Goal: Download file/media: Obtain a digital file from the website

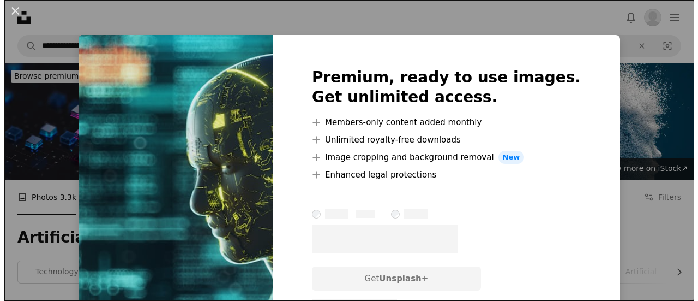
scroll to position [1582, 0]
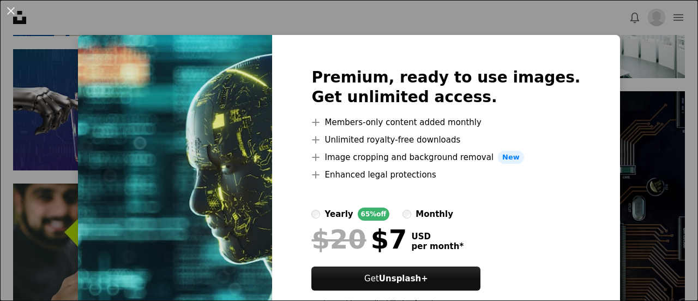
click at [317, 26] on div "An X shape Premium, ready to use images. Get unlimited access. A plus sign Memb…" at bounding box center [349, 150] width 698 height 301
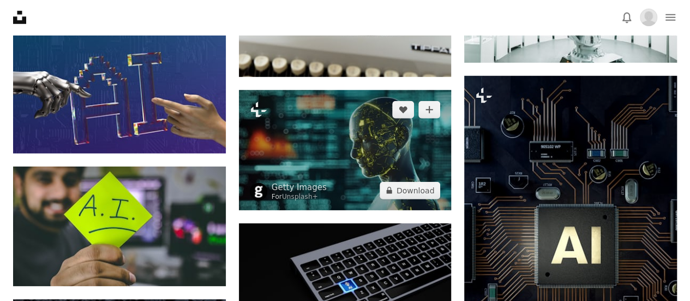
click at [421, 150] on img at bounding box center [345, 149] width 213 height 119
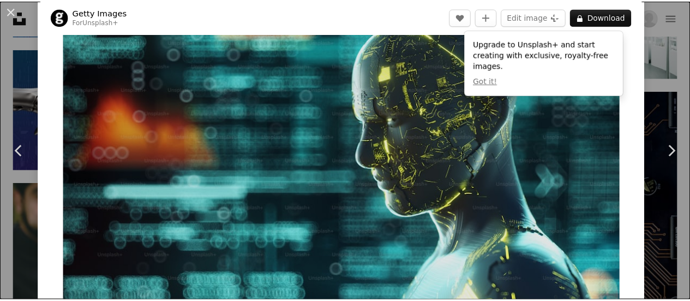
scroll to position [55, 0]
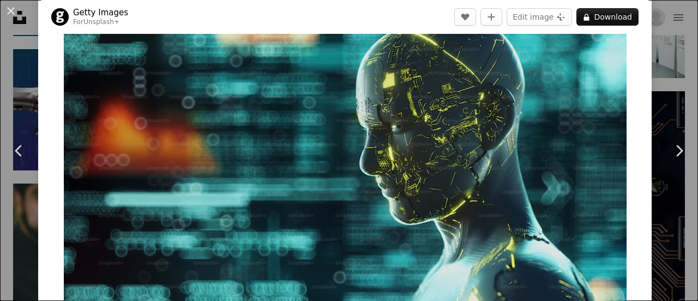
click at [10, 24] on div "An X shape Chevron left Chevron right Getty Images For Unsplash+ A heart A plus…" at bounding box center [349, 150] width 698 height 301
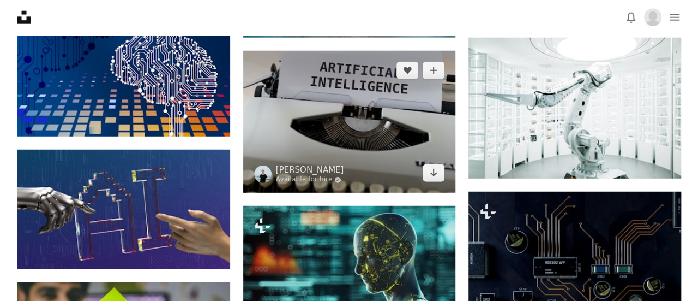
scroll to position [1364, 0]
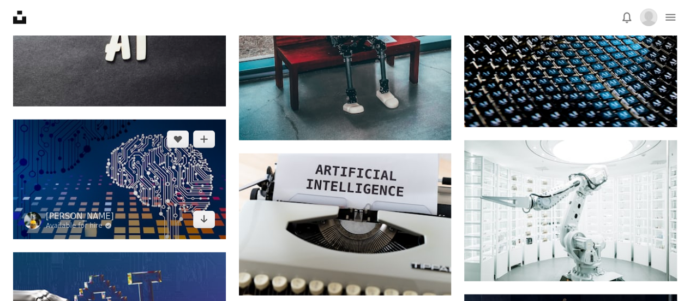
click at [148, 169] on img at bounding box center [119, 178] width 213 height 119
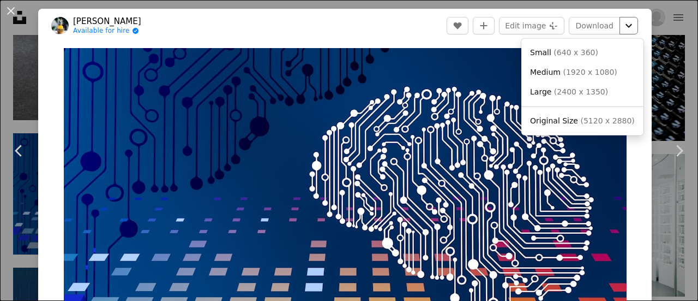
click at [626, 26] on icon "Choose download size" at bounding box center [629, 26] width 7 height 4
drag, startPoint x: 567, startPoint y: 42, endPoint x: 543, endPoint y: 47, distance: 24.5
click at [564, 43] on div "Small ( 640 x 360 ) Medium ( 1920 x 1080 ) Large ( 2400 x 1350 ) Original Size …" at bounding box center [583, 87] width 122 height 97
click at [547, 48] on span "Small" at bounding box center [540, 52] width 21 height 9
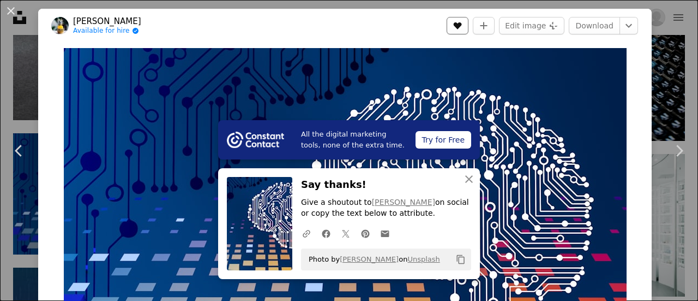
click at [452, 27] on button "A heart" at bounding box center [458, 25] width 22 height 17
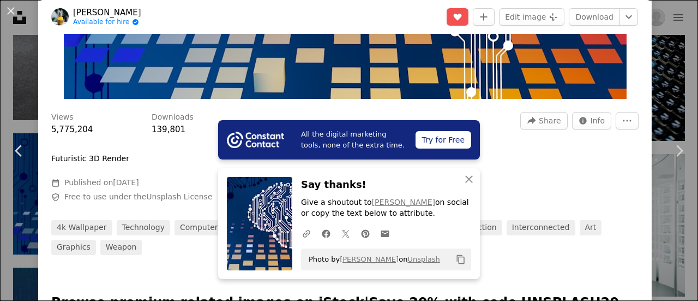
scroll to position [273, 0]
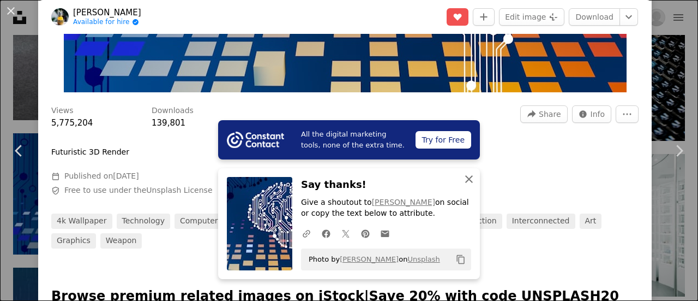
click at [464, 176] on icon "An X shape" at bounding box center [469, 178] width 13 height 13
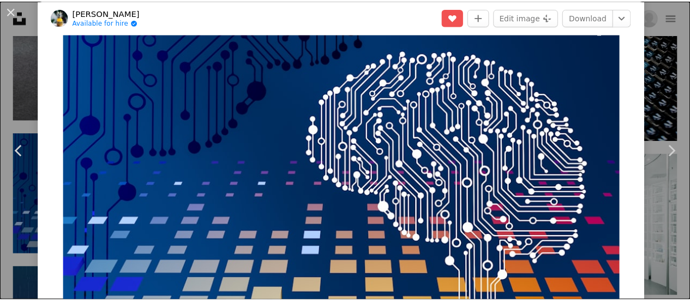
scroll to position [0, 0]
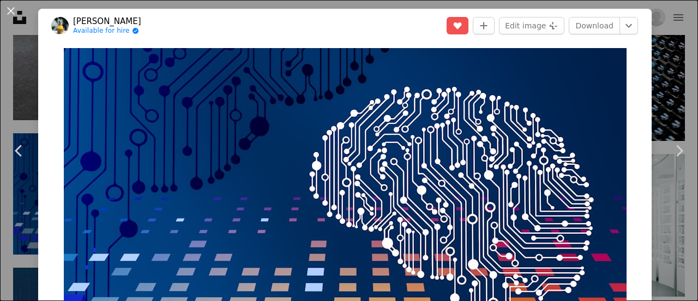
click at [15, 32] on div "An X shape Chevron left Chevron right [PERSON_NAME] Available for hire A checkm…" at bounding box center [349, 150] width 698 height 301
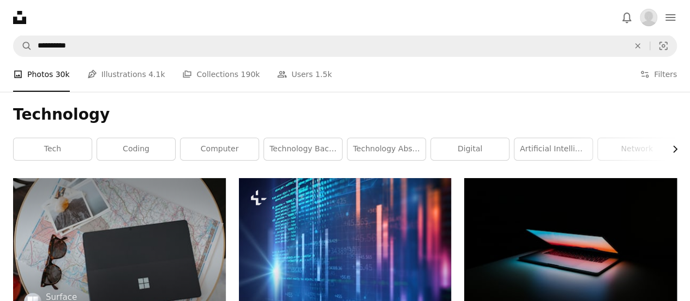
click at [671, 148] on icon "Chevron right" at bounding box center [675, 149] width 11 height 11
click at [673, 148] on icon "Chevron right" at bounding box center [675, 149] width 11 height 11
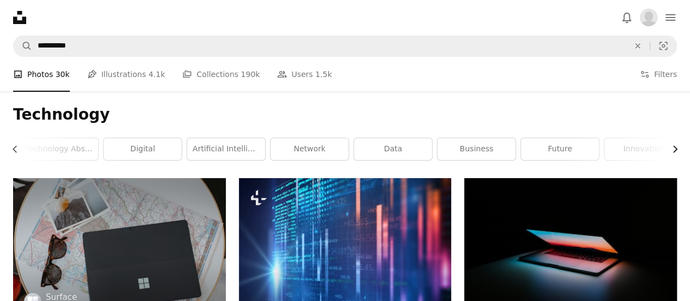
scroll to position [0, 333]
click at [620, 151] on link "innovation" at bounding box center [638, 149] width 78 height 22
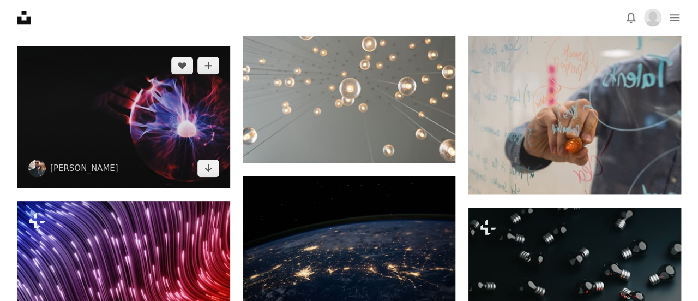
scroll to position [491, 0]
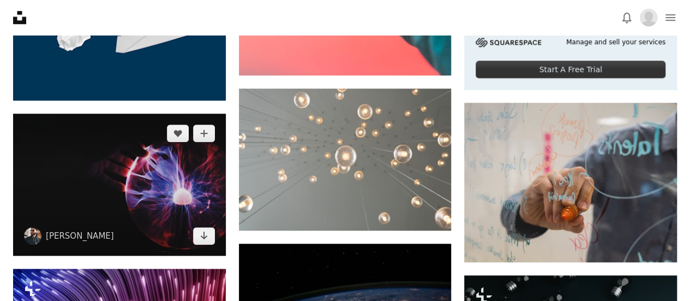
click at [124, 216] on img at bounding box center [119, 184] width 213 height 142
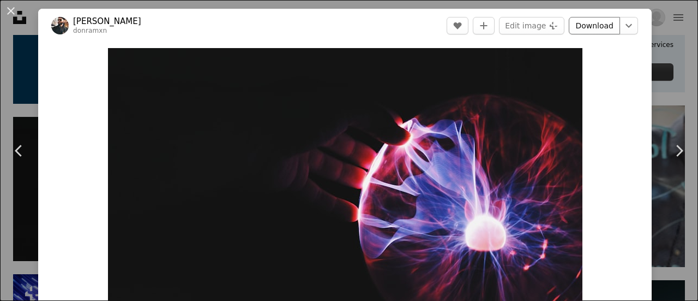
click at [592, 26] on link "Download" at bounding box center [594, 25] width 51 height 17
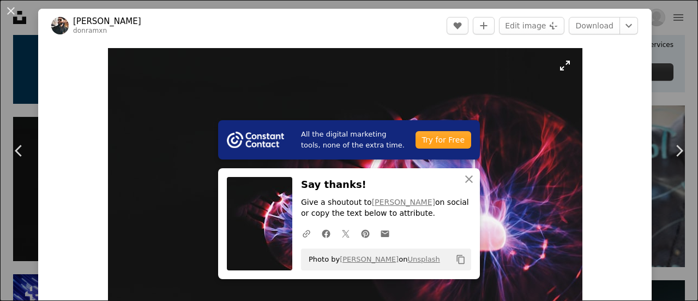
click at [562, 121] on img "Zoom in on this image" at bounding box center [345, 206] width 475 height 316
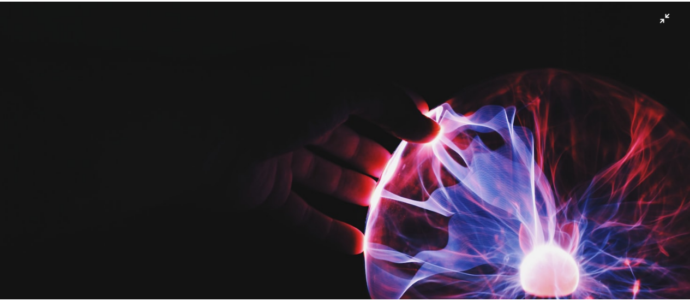
scroll to position [77, 0]
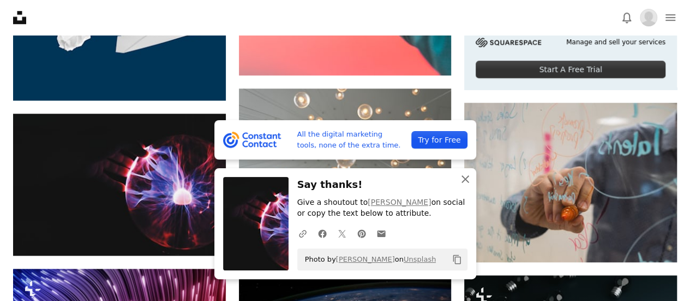
click at [471, 179] on icon "An X shape" at bounding box center [465, 178] width 13 height 13
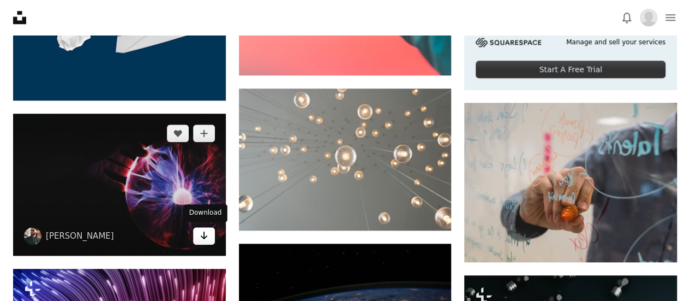
click at [209, 239] on link "Arrow pointing down" at bounding box center [204, 235] width 22 height 17
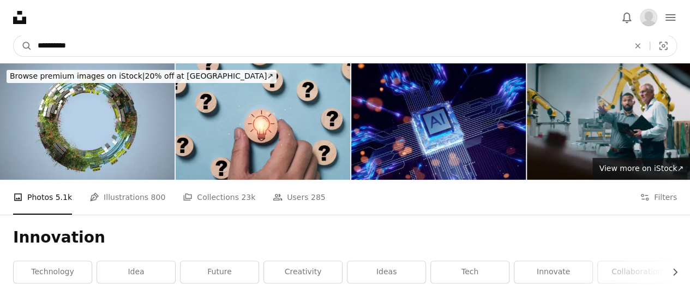
click at [128, 37] on input "**********" at bounding box center [329, 45] width 594 height 21
type input "*"
type input "*******"
click button "A magnifying glass" at bounding box center [23, 45] width 19 height 21
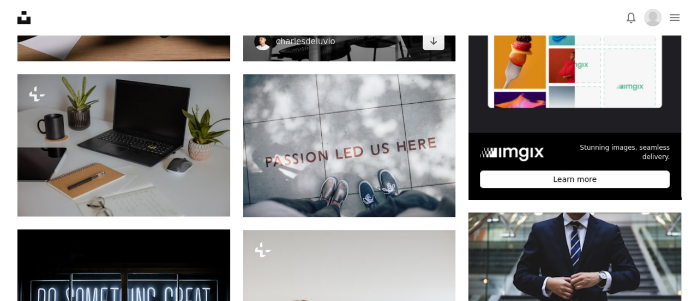
scroll to position [382, 0]
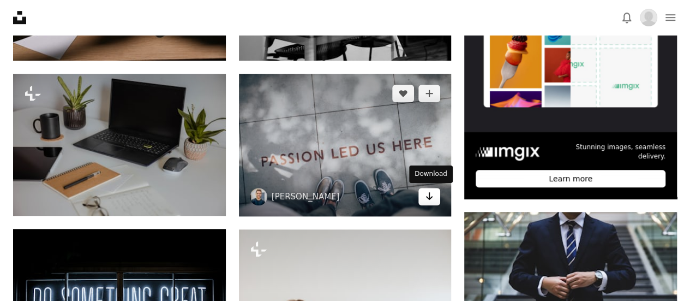
click at [435, 202] on link "Arrow pointing down" at bounding box center [430, 196] width 22 height 17
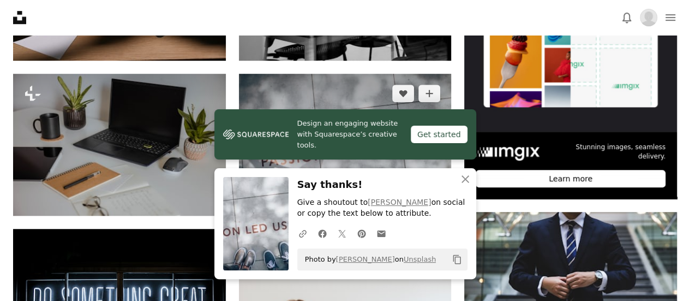
click at [308, 109] on img at bounding box center [345, 145] width 213 height 142
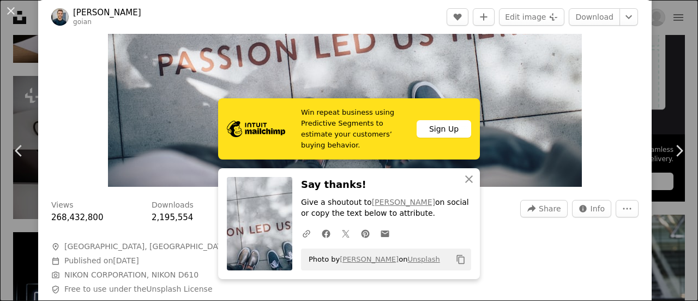
scroll to position [218, 0]
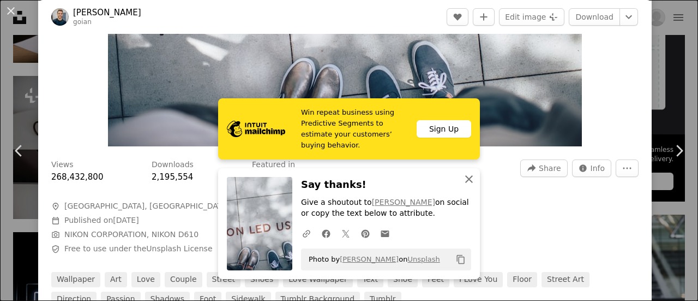
click at [463, 175] on icon "An X shape" at bounding box center [469, 178] width 13 height 13
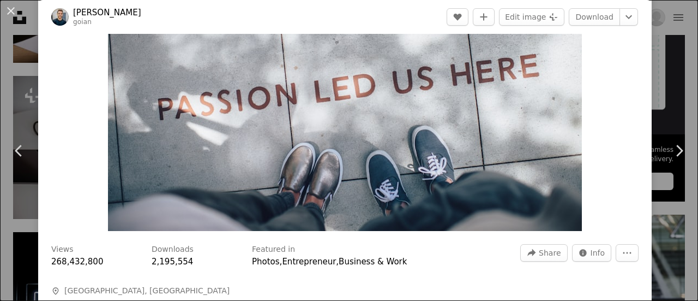
scroll to position [0, 0]
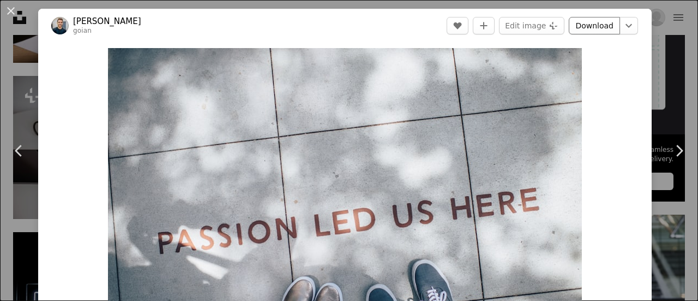
click at [597, 23] on link "Download" at bounding box center [594, 25] width 51 height 17
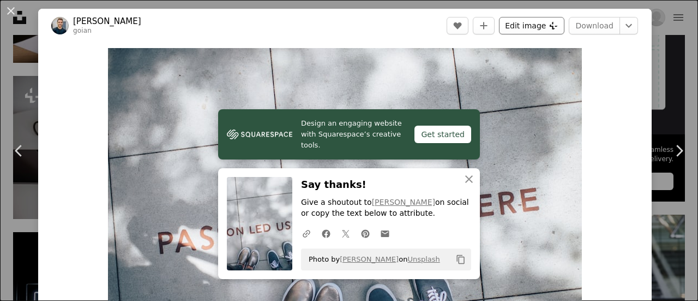
click at [526, 26] on button "Edit image Plus sign for Unsplash+" at bounding box center [531, 25] width 65 height 17
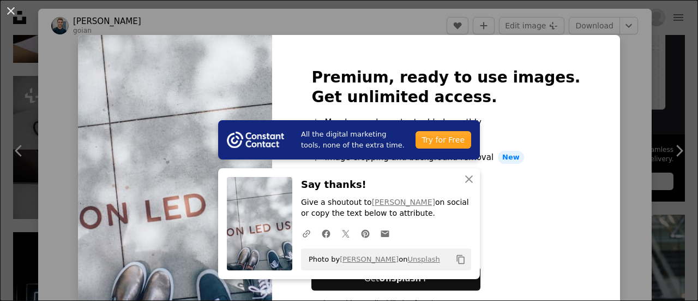
click at [327, 21] on div "An X shape All the digital marketing tools, none of the extra time. Try for Fre…" at bounding box center [349, 150] width 698 height 301
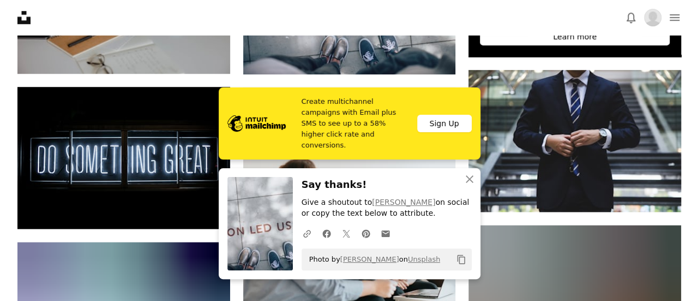
scroll to position [546, 0]
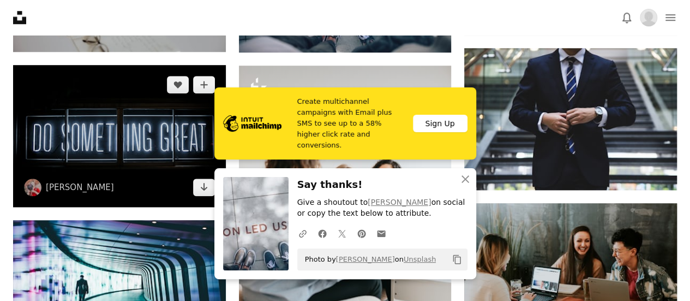
click at [63, 124] on img at bounding box center [119, 136] width 213 height 142
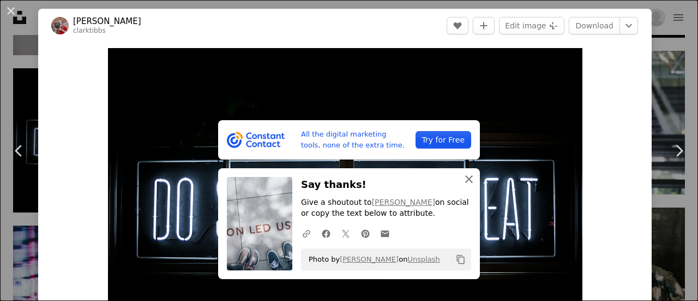
click at [465, 177] on icon "An X shape" at bounding box center [469, 178] width 13 height 13
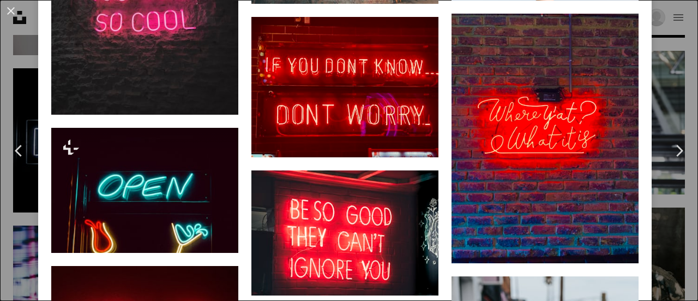
scroll to position [2183, 0]
